Goal: Task Accomplishment & Management: Manage account settings

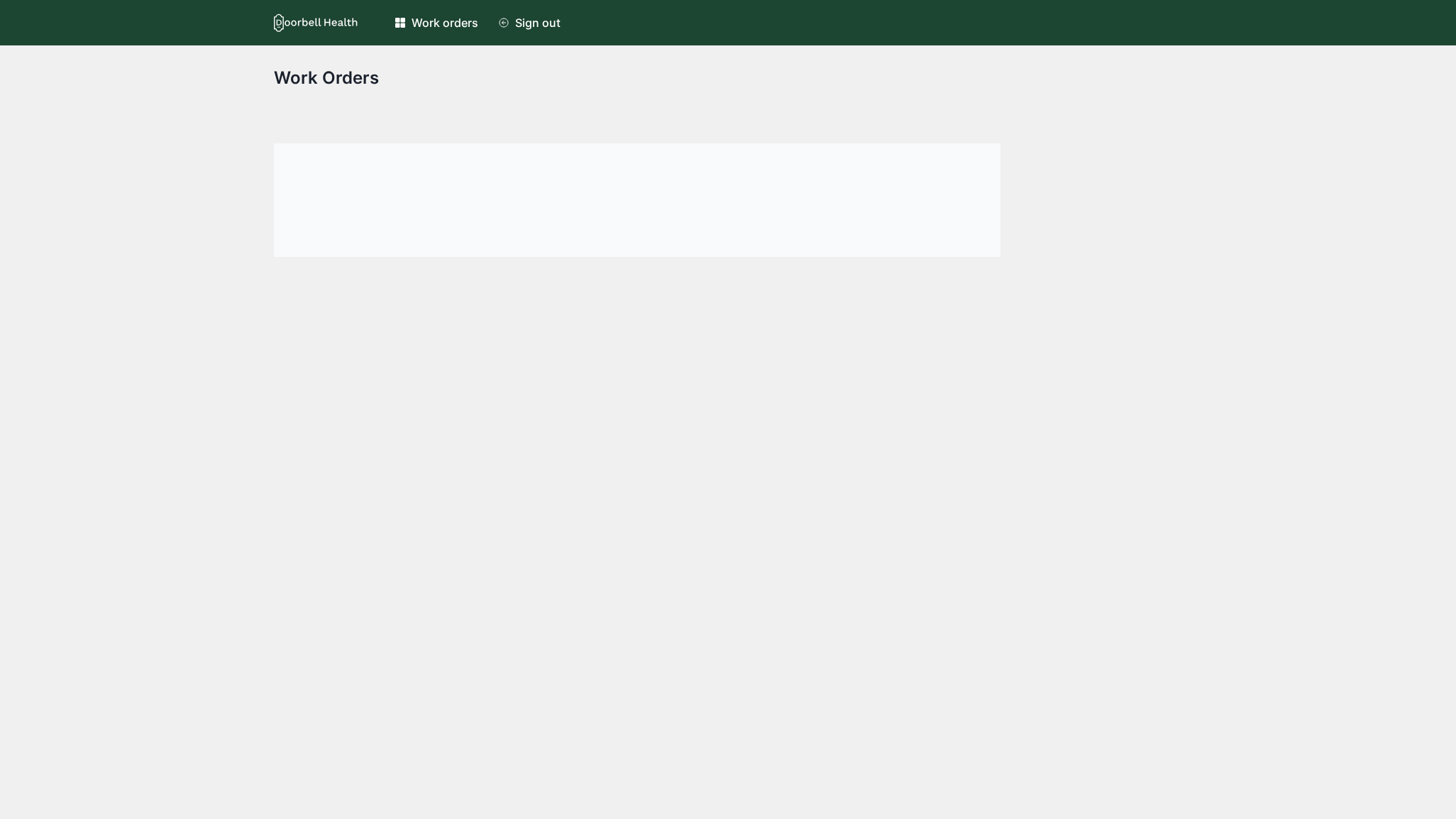
click at [532, 30] on div "Sign out" at bounding box center [537, 22] width 46 height 17
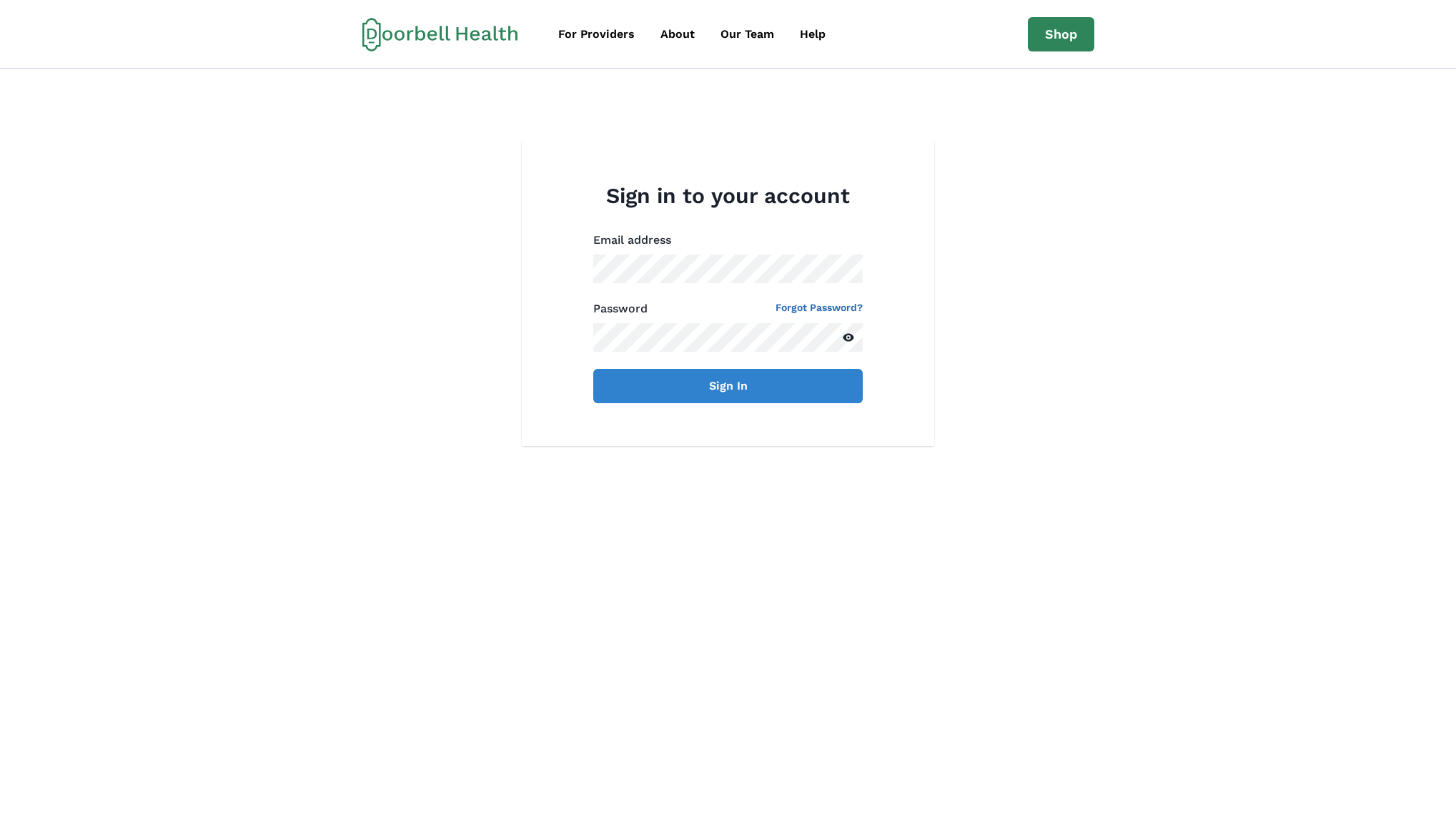
click at [593, 369] on button "Sign In" at bounding box center [728, 386] width 270 height 35
